Goal: Find specific page/section: Find specific page/section

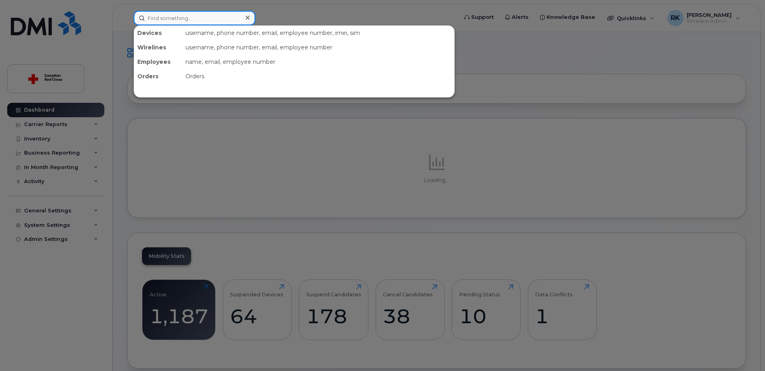
click at [192, 22] on input at bounding box center [195, 18] width 122 height 14
paste input "2045836489"
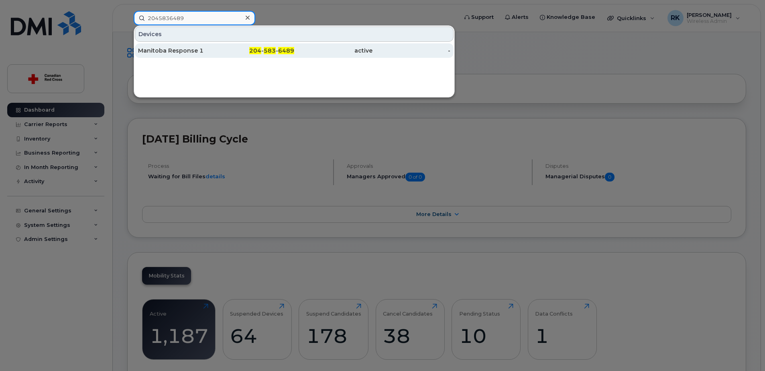
type input "2045836489"
click at [187, 49] on div "Manitoba Response 1" at bounding box center [177, 51] width 78 height 8
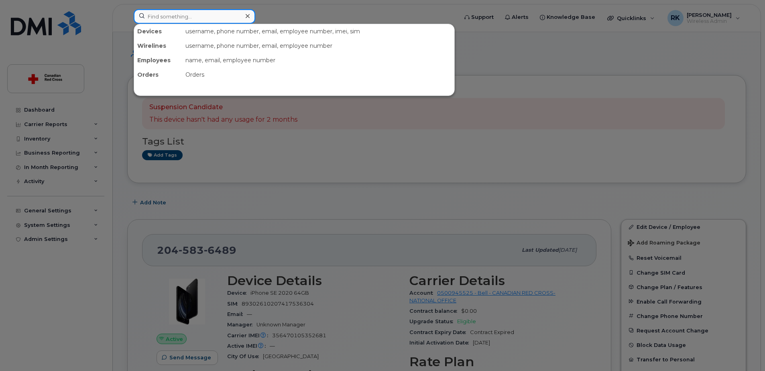
click at [230, 16] on input at bounding box center [195, 16] width 122 height 14
paste input "4312949183"
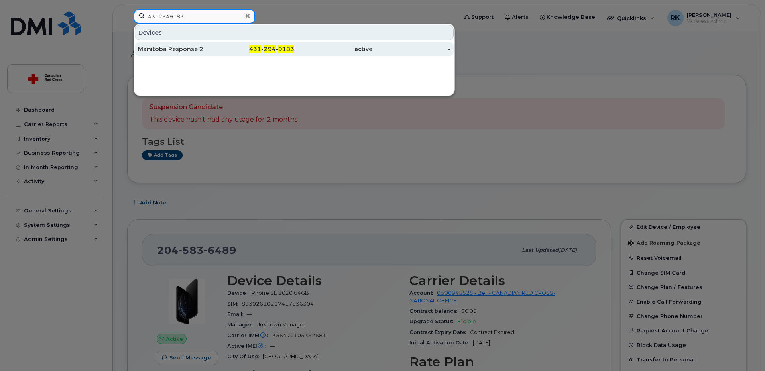
type input "4312949183"
click at [193, 48] on div "Manitoba Response 2" at bounding box center [177, 49] width 78 height 8
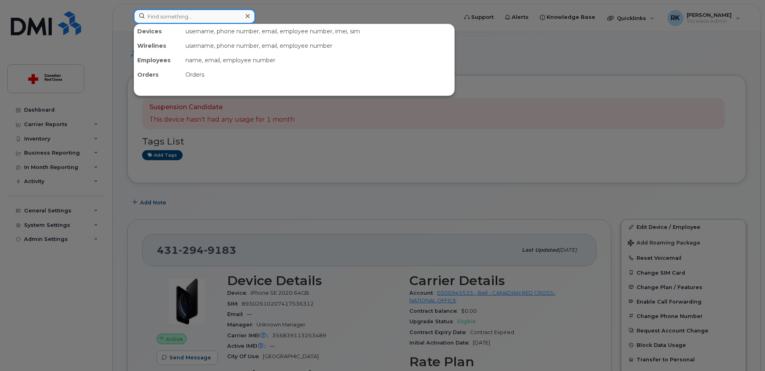
click at [217, 18] on input at bounding box center [195, 16] width 122 height 14
paste input "2045836782"
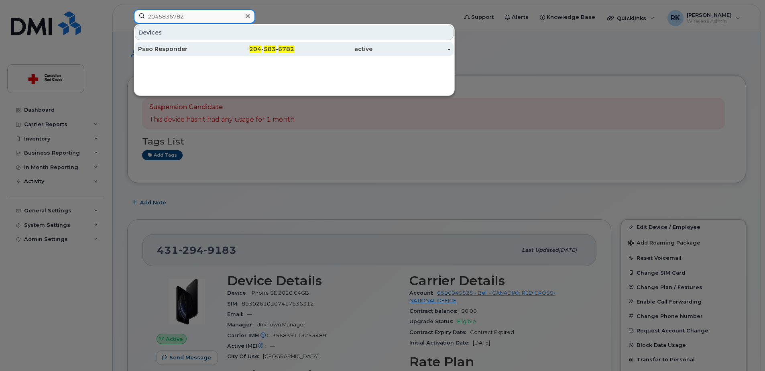
type input "2045836782"
click at [205, 49] on div "Pseo Responder" at bounding box center [177, 49] width 78 height 8
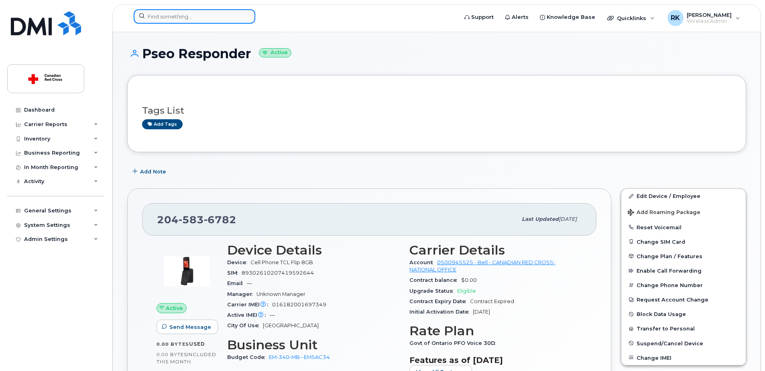
click at [201, 16] on input at bounding box center [195, 16] width 122 height 14
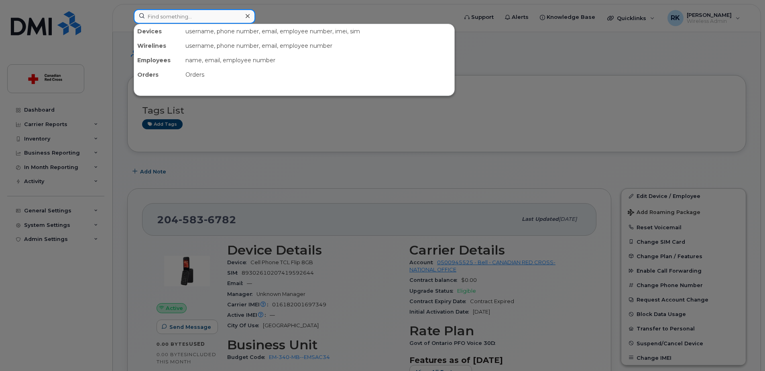
paste input "4312942481"
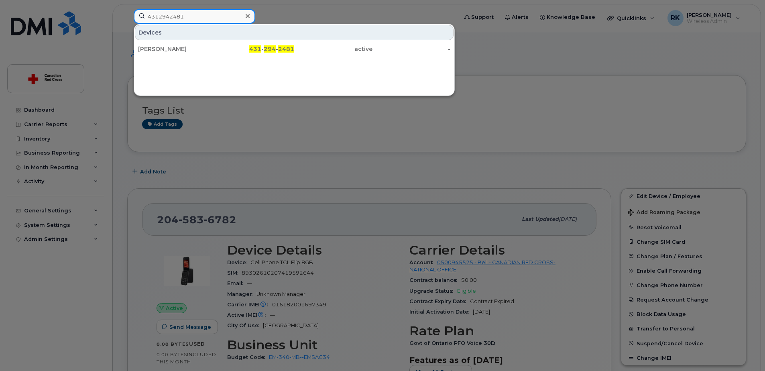
click at [169, 11] on input "4312942481" at bounding box center [195, 16] width 122 height 14
paste input "3383688"
click at [195, 14] on input "4313383688" at bounding box center [195, 16] width 122 height 14
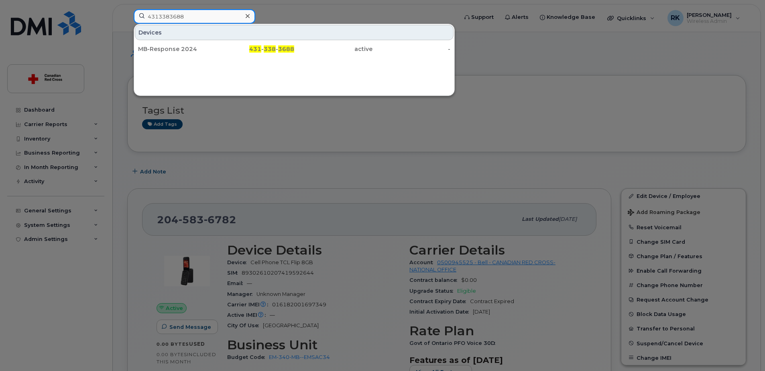
paste input "734549"
click at [196, 16] on input "4313734549" at bounding box center [195, 16] width 122 height 14
click at [195, 16] on input "4313734549" at bounding box center [195, 16] width 122 height 14
click at [194, 16] on input "4313734549" at bounding box center [195, 16] width 122 height 14
paste input "-275-6592"
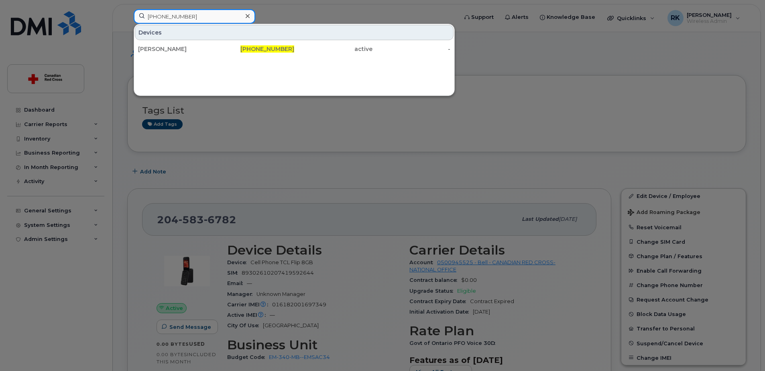
click at [200, 17] on input "[PHONE_NUMBER]" at bounding box center [195, 16] width 122 height 14
paste input "[PHONE_NUMBER]"
type input "[PHONE_NUMBER]"
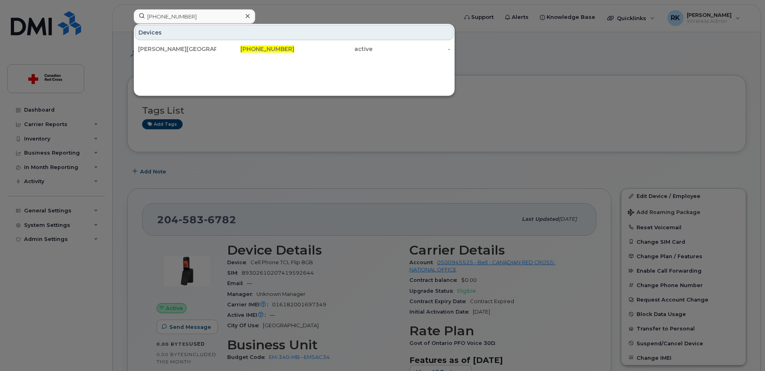
click at [580, 118] on div at bounding box center [382, 185] width 765 height 371
